Goal: Transaction & Acquisition: Download file/media

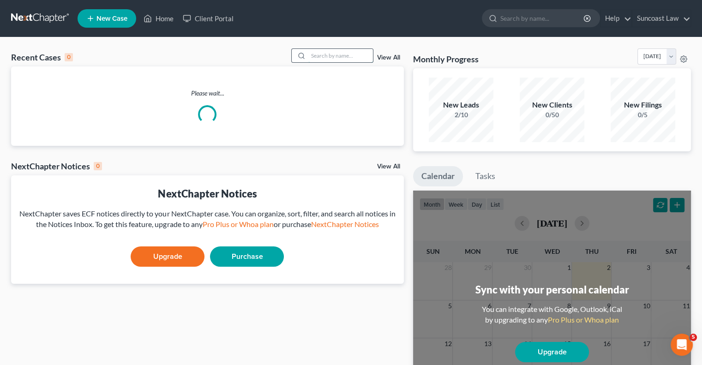
click at [327, 61] on input "search" at bounding box center [340, 55] width 65 height 13
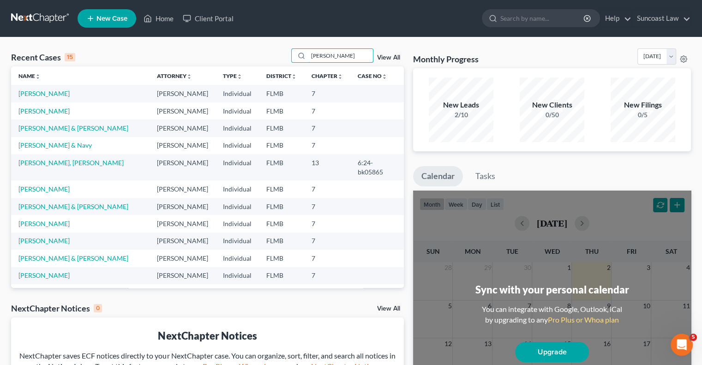
type input "[PERSON_NAME]"
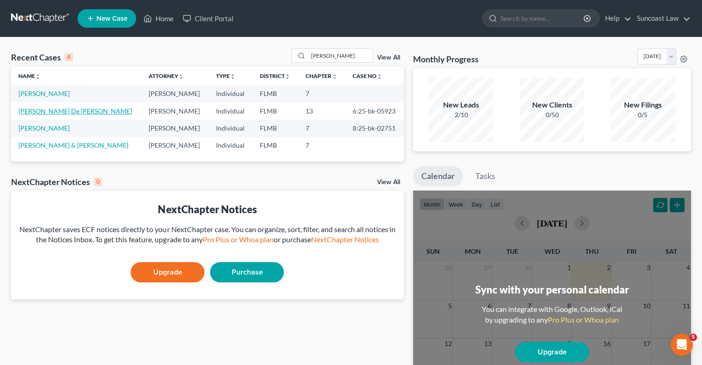
click at [47, 108] on link "[PERSON_NAME] De [PERSON_NAME]" at bounding box center [75, 111] width 114 height 8
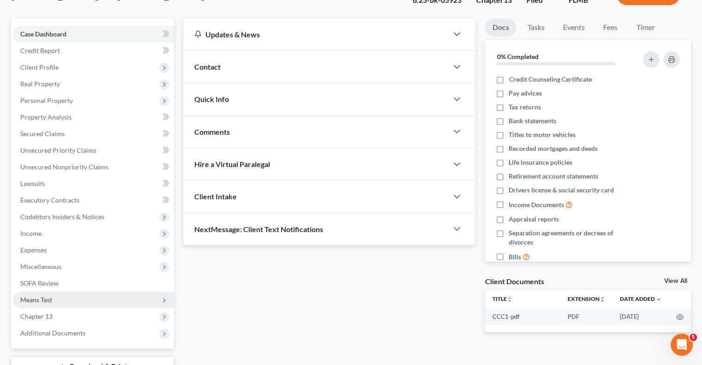
scroll to position [141, 0]
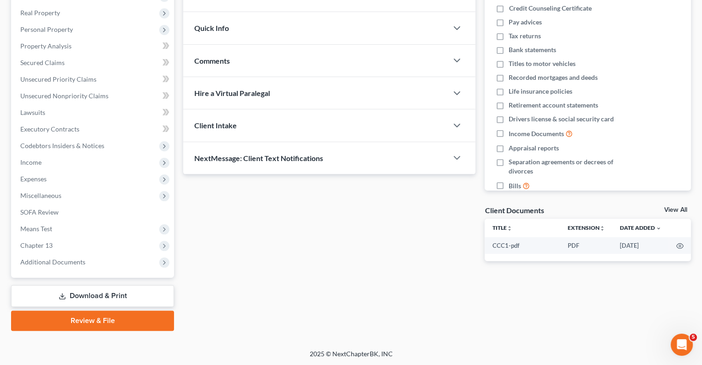
drag, startPoint x: 97, startPoint y: 299, endPoint x: 410, endPoint y: 246, distance: 317.6
click at [97, 299] on link "Download & Print" at bounding box center [92, 296] width 163 height 22
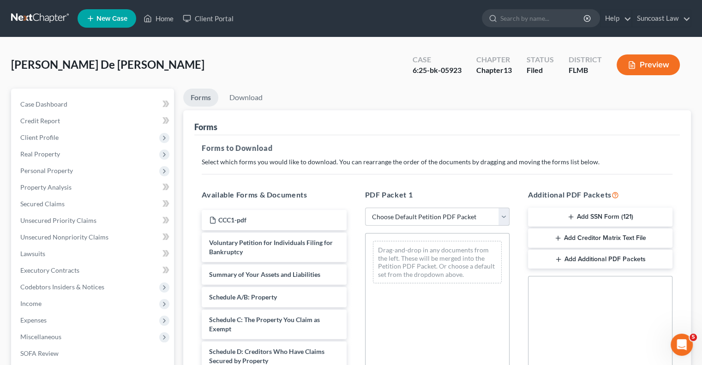
drag, startPoint x: 422, startPoint y: 208, endPoint x: 426, endPoint y: 219, distance: 12.4
click at [422, 208] on select "Choose Default Petition PDF Packet Complete Bankruptcy Petition (all forms and …" at bounding box center [437, 217] width 145 height 18
select select "0"
click at [365, 208] on select "Choose Default Petition PDF Packet Complete Bankruptcy Petition (all forms and …" at bounding box center [437, 217] width 145 height 18
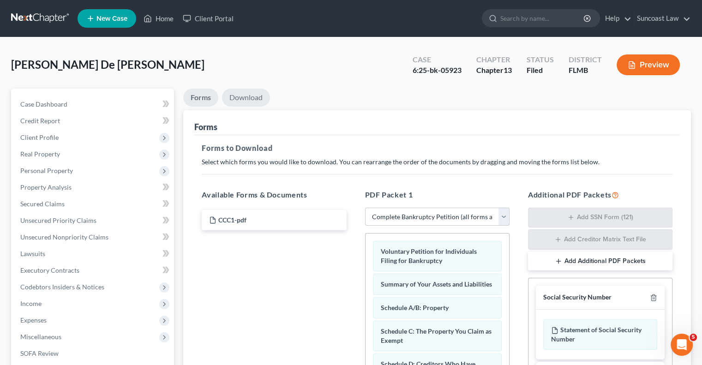
click at [259, 94] on link "Download" at bounding box center [246, 98] width 48 height 18
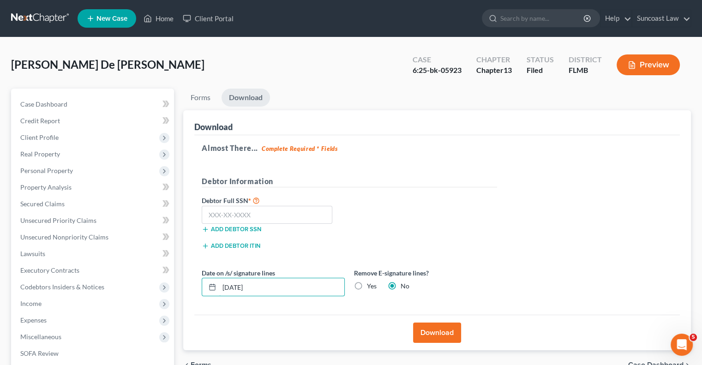
drag, startPoint x: 280, startPoint y: 288, endPoint x: 175, endPoint y: 273, distance: 105.8
click at [175, 277] on div "Petition Navigation Case Dashboard Payments Invoices Payments Payments Credit R…" at bounding box center [351, 281] width 690 height 384
type input "[DATE]"
click at [439, 337] on button "Download" at bounding box center [437, 333] width 48 height 20
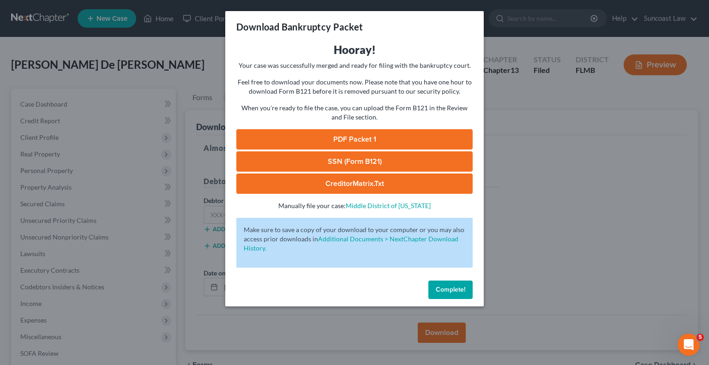
drag, startPoint x: 402, startPoint y: 139, endPoint x: 429, endPoint y: 145, distance: 27.5
click at [402, 139] on link "PDF Packet 1" at bounding box center [354, 139] width 236 height 20
click at [463, 284] on button "Complete!" at bounding box center [451, 290] width 44 height 18
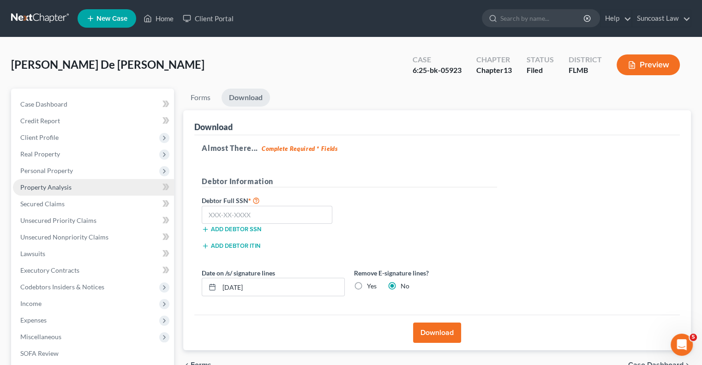
click at [55, 184] on span "Property Analysis" at bounding box center [45, 187] width 51 height 8
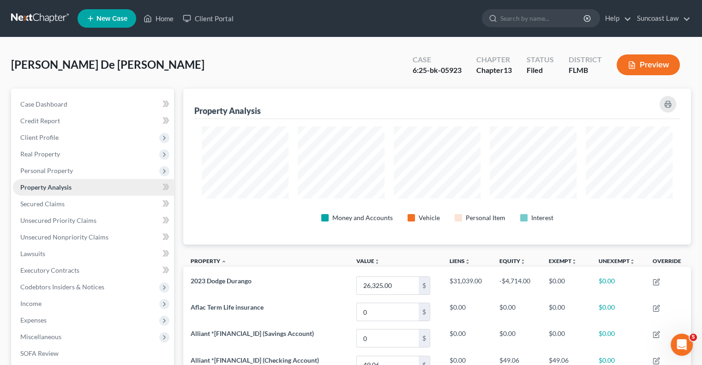
click at [55, 173] on span "Personal Property" at bounding box center [46, 171] width 53 height 8
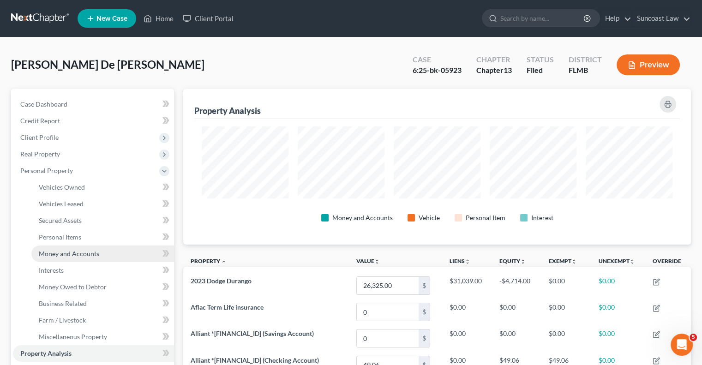
click at [102, 252] on link "Money and Accounts" at bounding box center [102, 254] width 143 height 17
